Goal: Find specific page/section: Find specific page/section

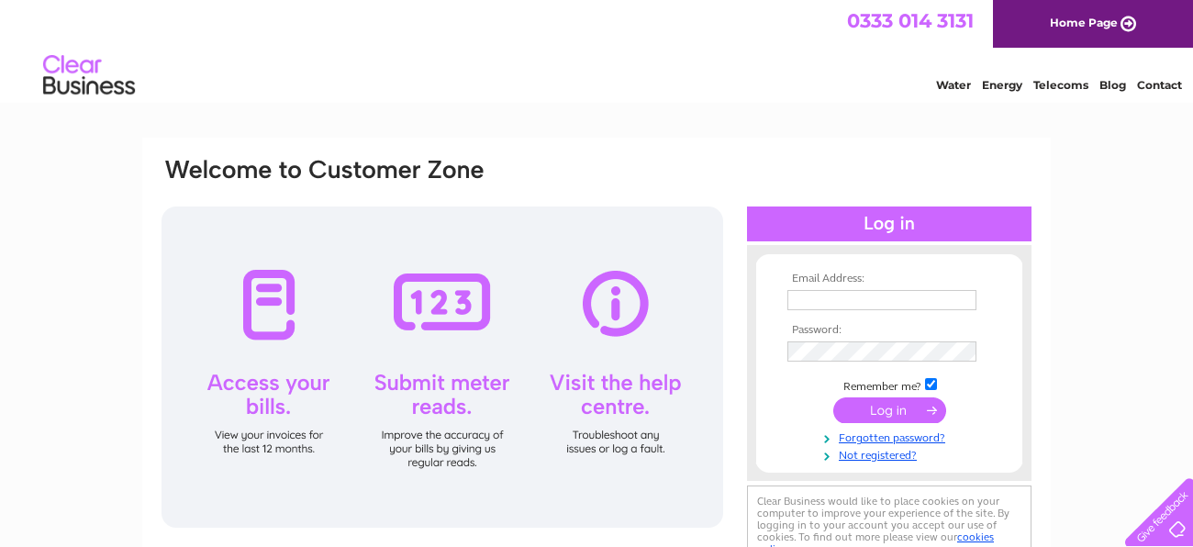
click at [935, 309] on input "text" at bounding box center [881, 300] width 189 height 20
type input "thehealthyhairco1@gmail.com"
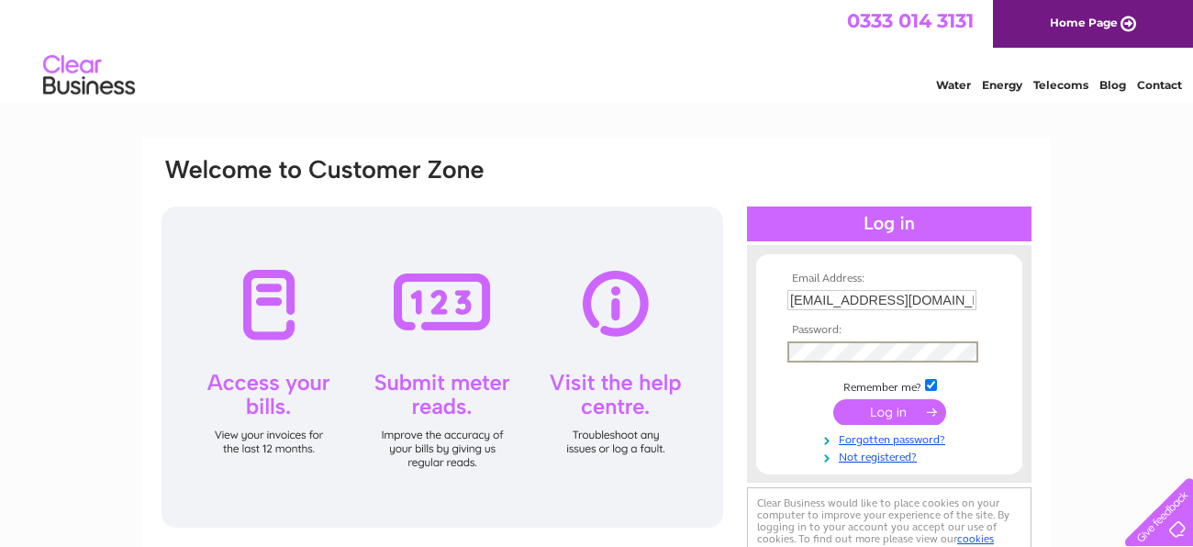
click at [833, 399] on input "submit" at bounding box center [889, 412] width 113 height 26
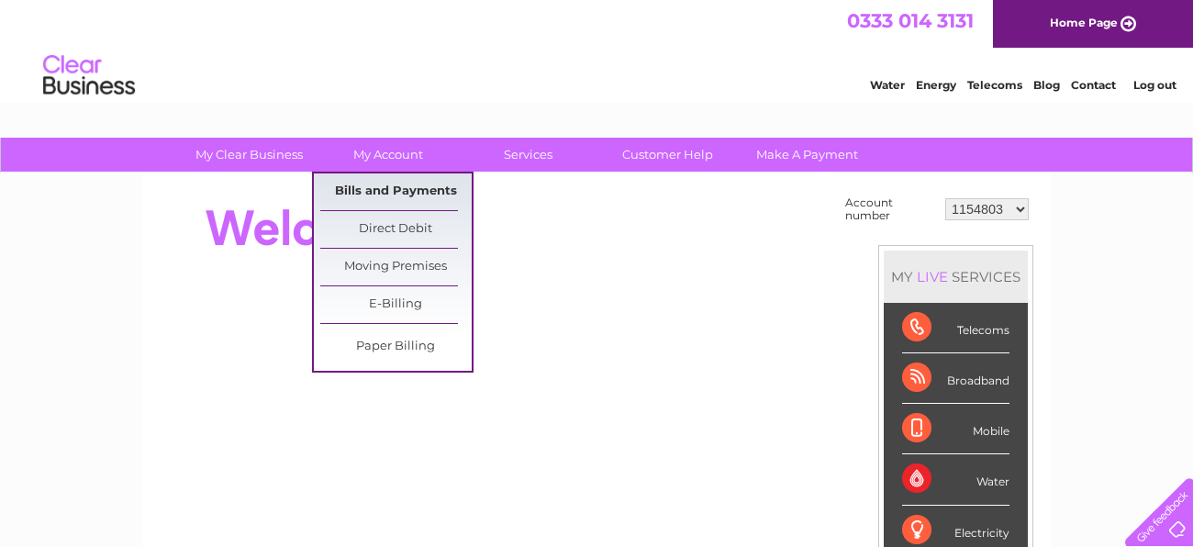
click at [422, 183] on link "Bills and Payments" at bounding box center [395, 191] width 151 height 37
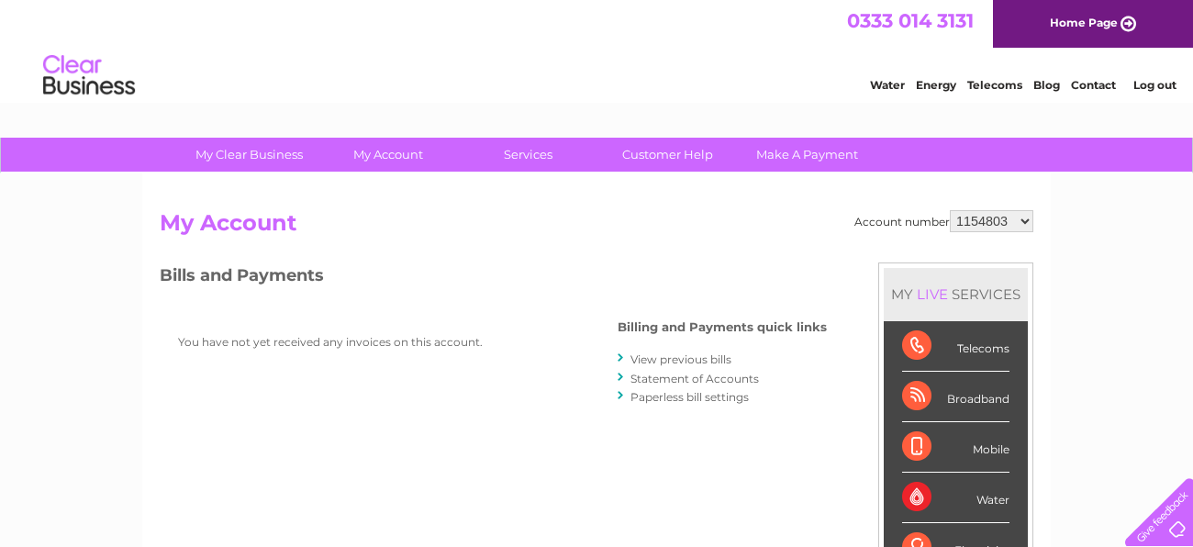
click at [1010, 220] on select "1154803 1154880 30294815" at bounding box center [991, 221] width 83 height 22
select select "1154880"
click at [954, 210] on select "1154803 1154880 30294815" at bounding box center [991, 221] width 83 height 22
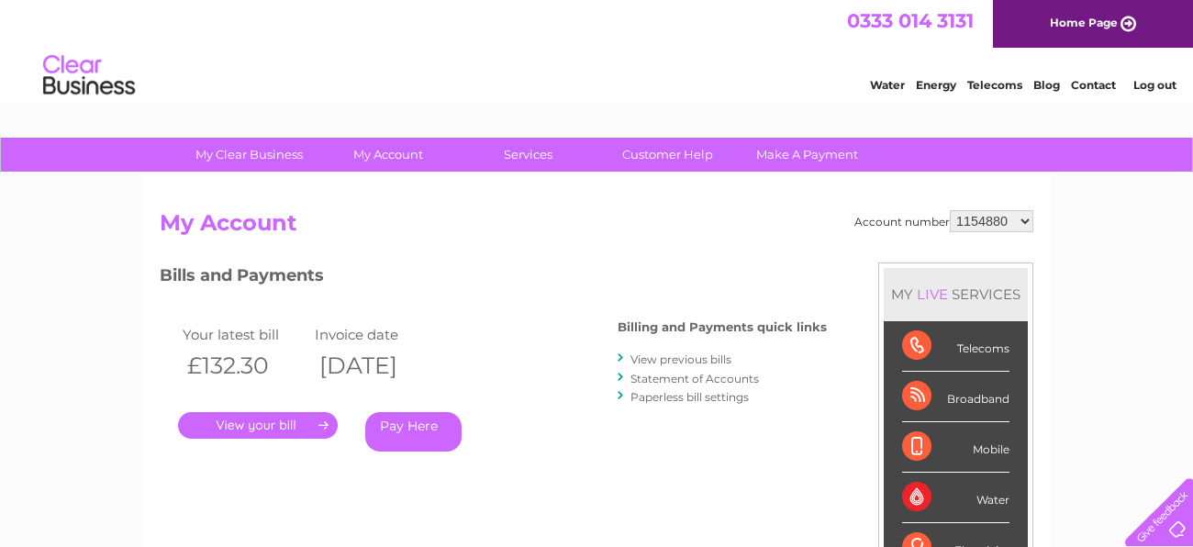
click at [670, 360] on link "View previous bills" at bounding box center [680, 359] width 101 height 14
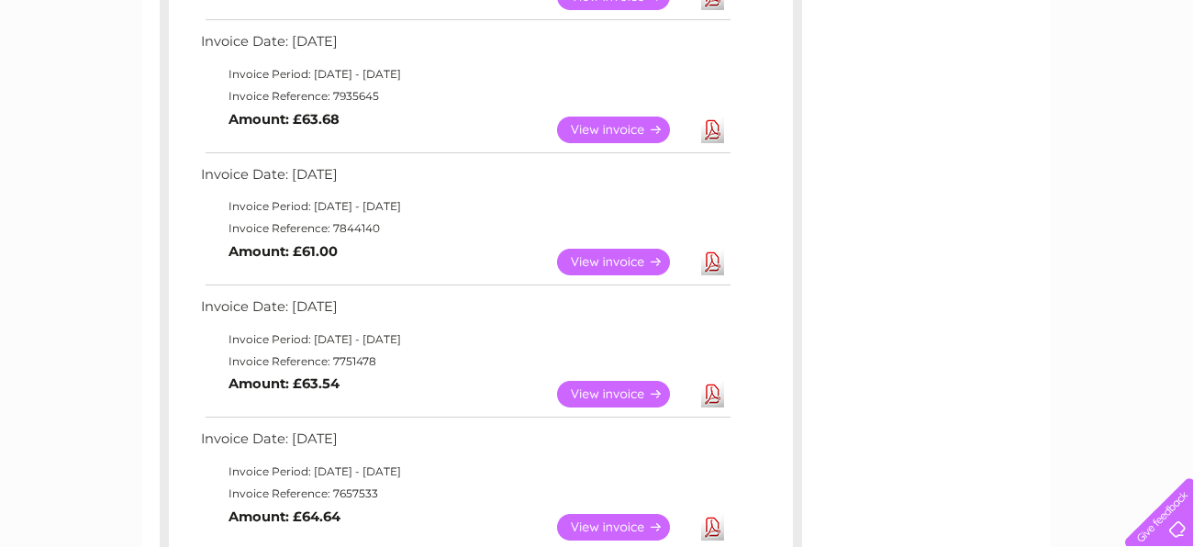
scroll to position [584, 0]
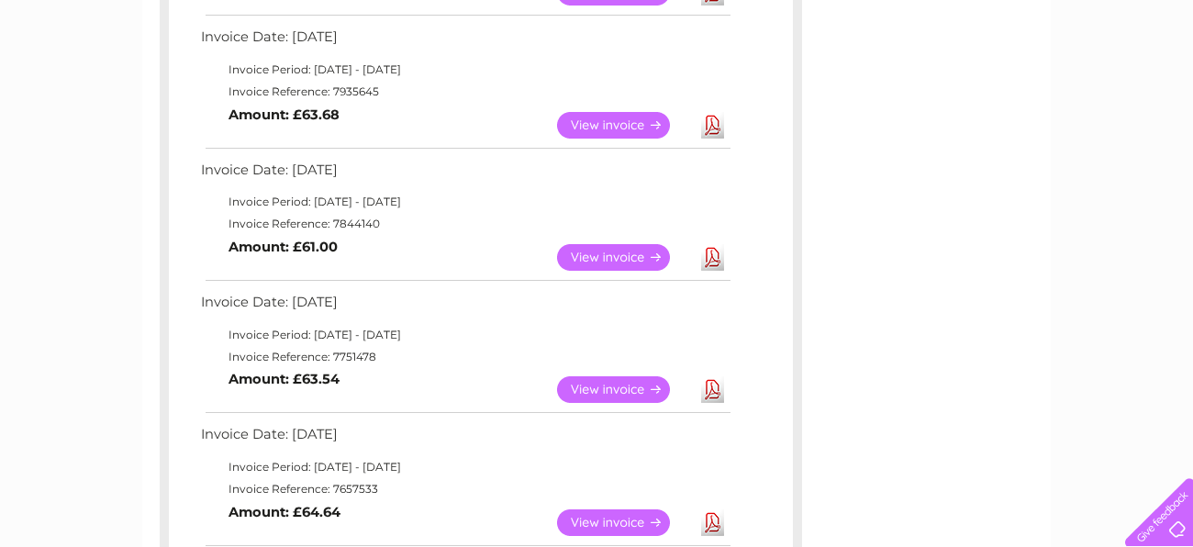
click at [628, 391] on link "View" at bounding box center [624, 389] width 135 height 27
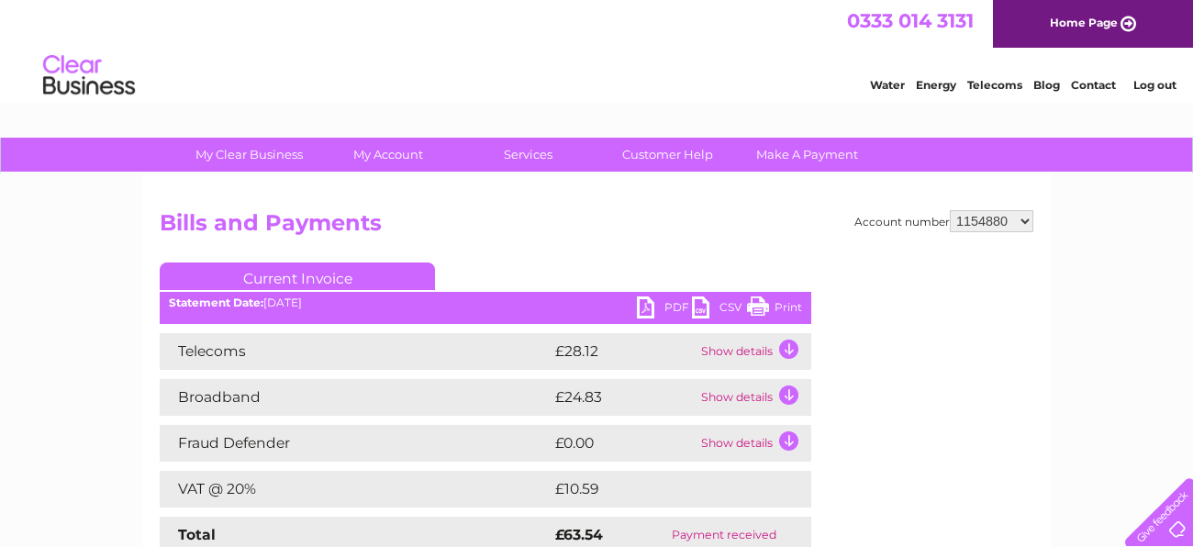
click at [752, 307] on link "Print" at bounding box center [774, 309] width 55 height 27
